Goal: Information Seeking & Learning: Learn about a topic

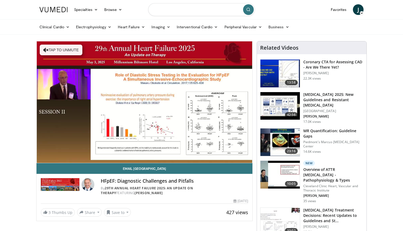
click at [197, 13] on input "Search topics, interventions" at bounding box center [201, 9] width 107 height 13
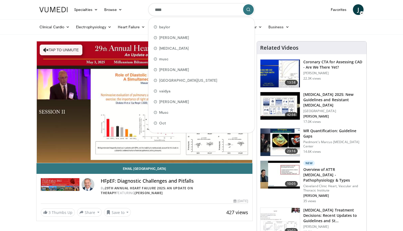
type input "*****"
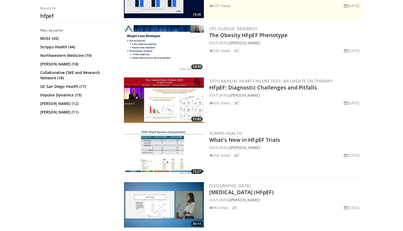
scroll to position [169, 0]
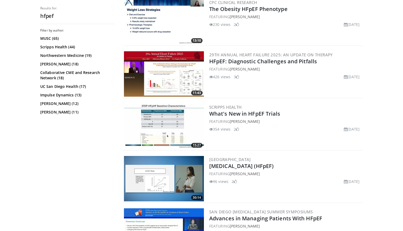
click at [169, 70] on img at bounding box center [164, 73] width 80 height 45
click at [162, 116] on img at bounding box center [164, 126] width 80 height 45
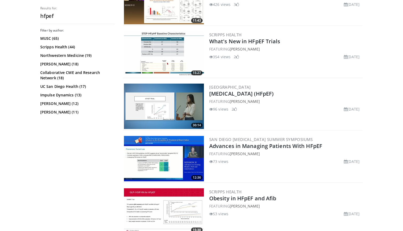
scroll to position [253, 0]
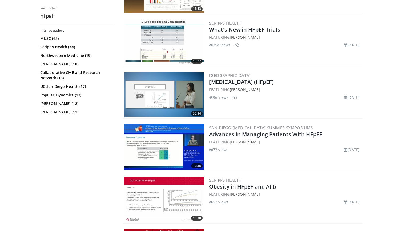
click at [162, 96] on img at bounding box center [164, 94] width 80 height 45
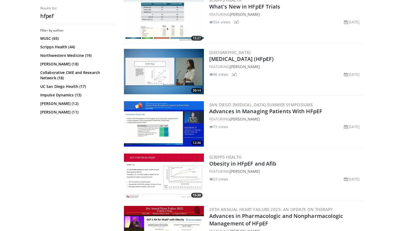
scroll to position [295, 0]
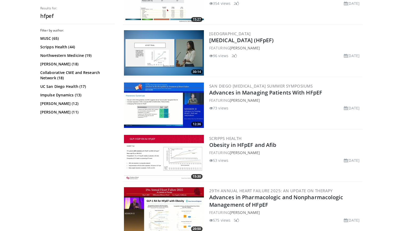
click at [160, 109] on img at bounding box center [164, 104] width 80 height 45
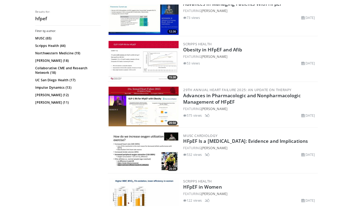
scroll to position [406, 0]
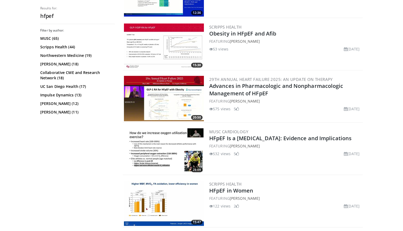
click at [163, 96] on img at bounding box center [164, 98] width 80 height 45
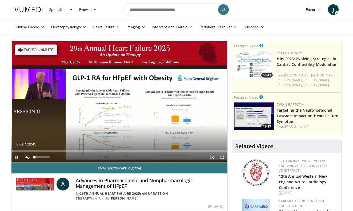
click at [26, 156] on span "Video Player" at bounding box center [27, 157] width 11 height 11
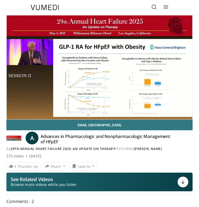
click at [58, 79] on div "10 seconds Tap to unmute" at bounding box center [99, 67] width 185 height 104
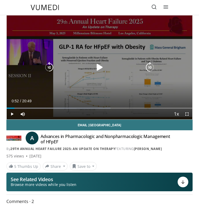
click at [99, 67] on icon "Video Player" at bounding box center [99, 67] width 11 height 11
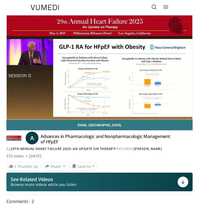
click at [185, 51] on div "10 seconds Tap to unmute" at bounding box center [99, 67] width 185 height 104
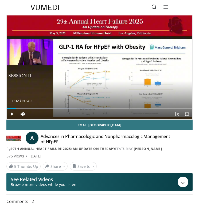
click at [185, 51] on div "10 seconds Tap to unmute" at bounding box center [99, 67] width 185 height 104
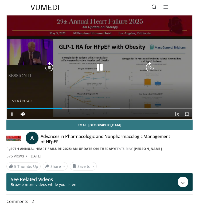
click at [129, 56] on div "20 seconds Tap to unmute" at bounding box center [99, 67] width 185 height 104
click at [98, 66] on icon "Video Player" at bounding box center [99, 67] width 11 height 11
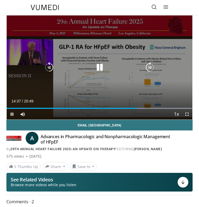
click at [96, 66] on icon "Video Player" at bounding box center [99, 67] width 11 height 11
click at [100, 69] on icon "Video Player" at bounding box center [99, 67] width 11 height 11
click at [150, 63] on icon "Video Player" at bounding box center [149, 67] width 11 height 11
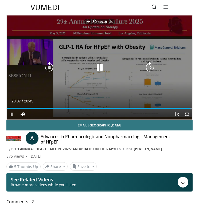
click at [150, 63] on icon "Video Player" at bounding box center [149, 67] width 11 height 11
